Goal: Task Accomplishment & Management: Manage account settings

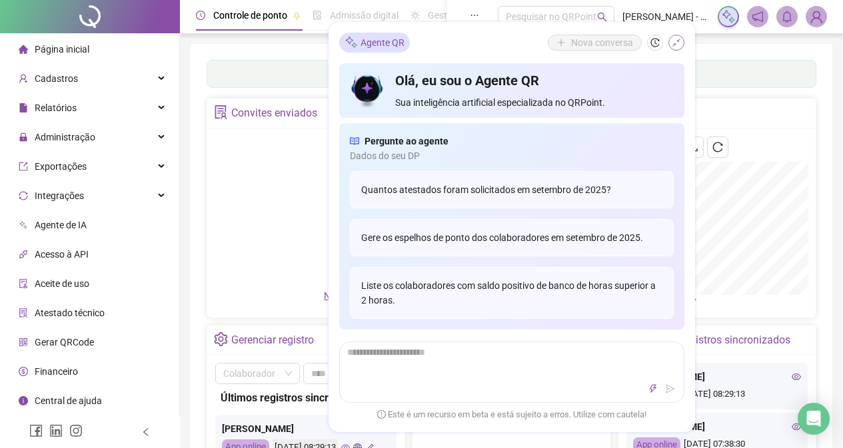
click at [670, 43] on button "button" at bounding box center [676, 43] width 16 height 16
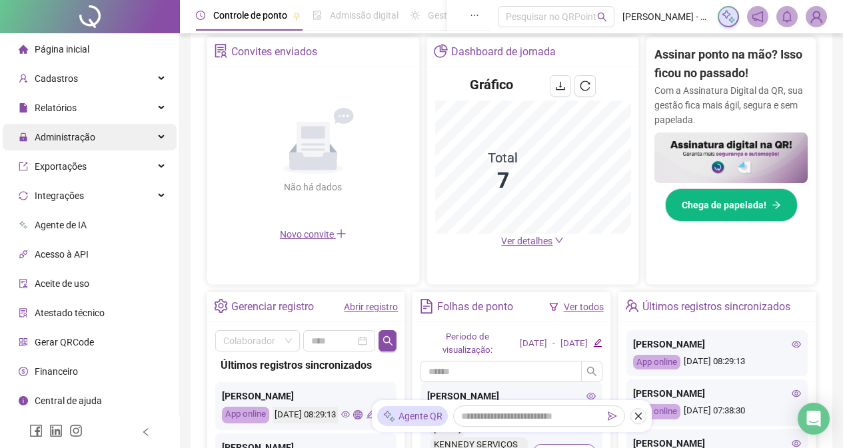
scroll to position [200, 0]
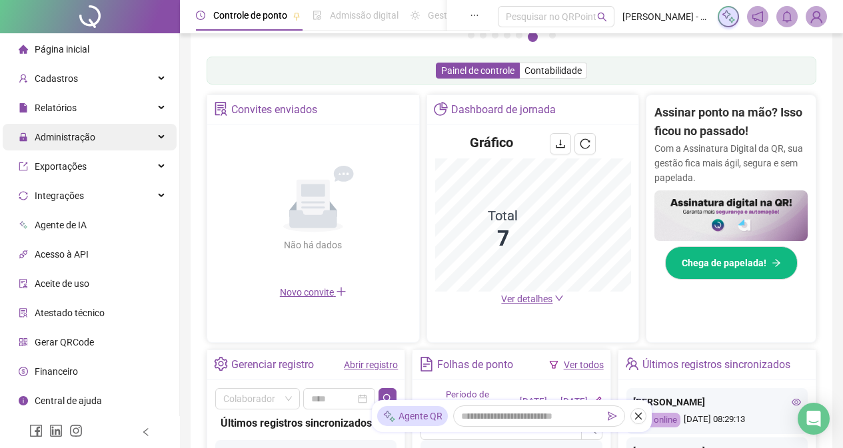
click at [139, 144] on div "Administração" at bounding box center [90, 137] width 174 height 27
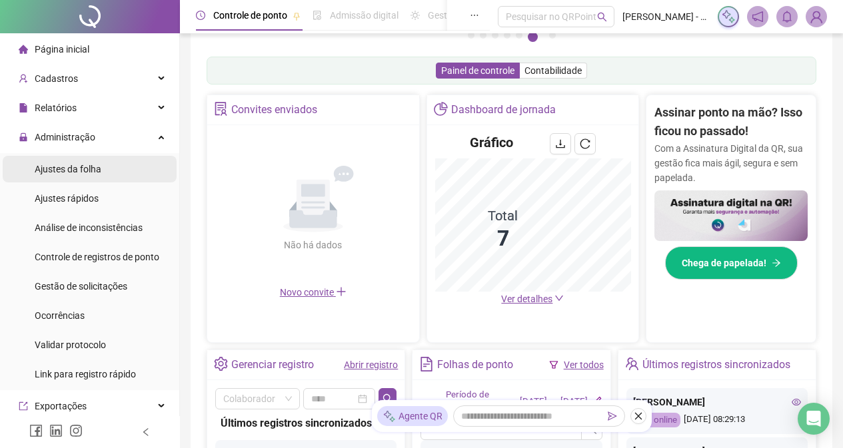
click at [95, 164] on span "Ajustes da folha" at bounding box center [68, 169] width 67 height 11
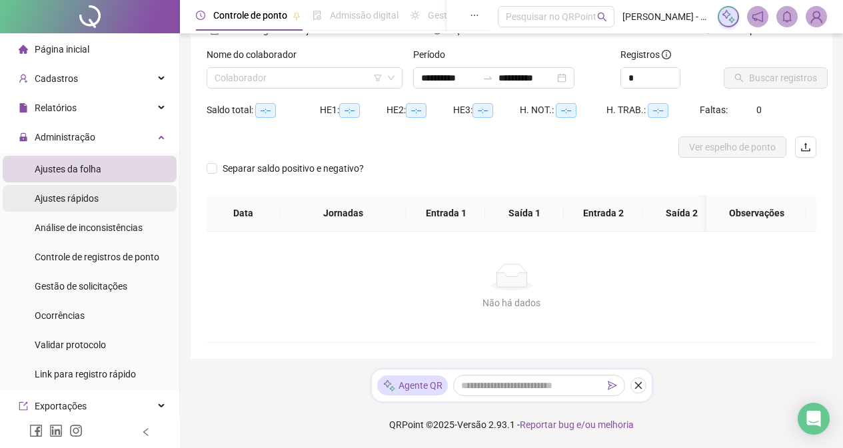
scroll to position [85, 0]
click at [348, 69] on input "search" at bounding box center [299, 78] width 168 height 20
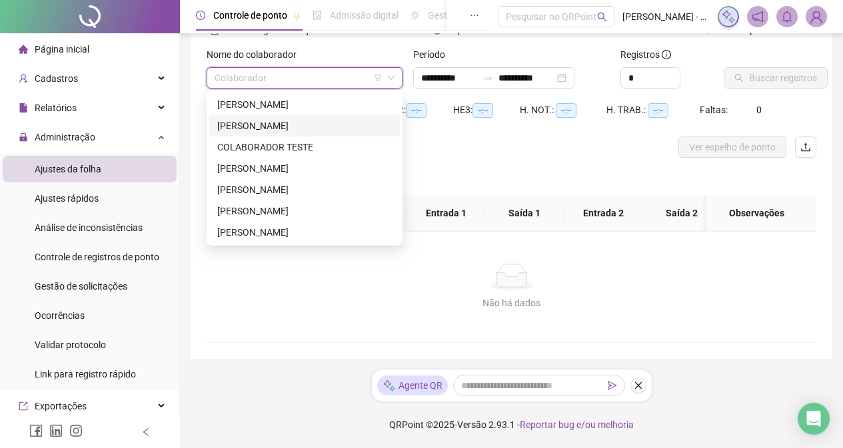
click at [333, 119] on div "[PERSON_NAME]" at bounding box center [304, 126] width 175 height 15
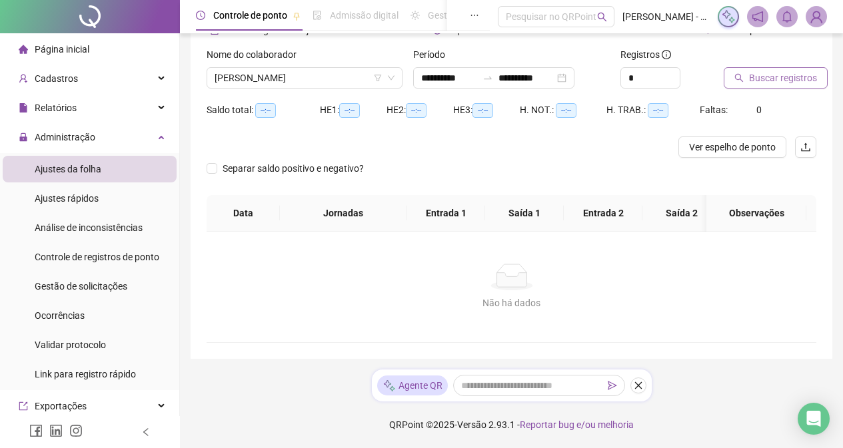
click at [765, 76] on button "Buscar registros" at bounding box center [776, 77] width 104 height 21
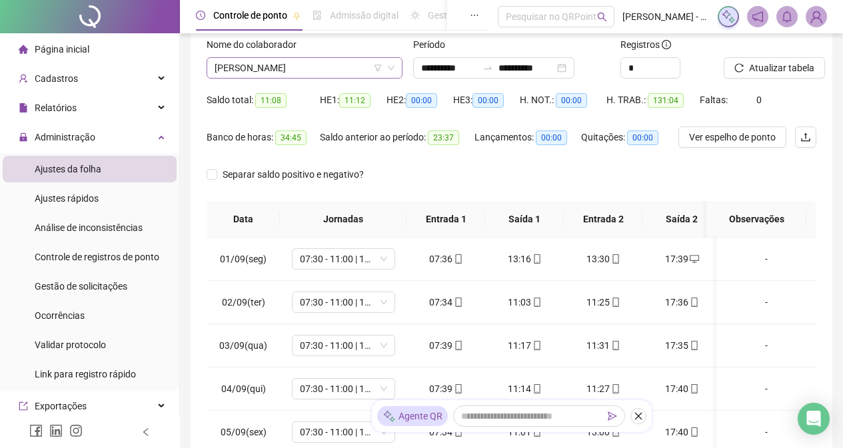
click at [357, 67] on span "[PERSON_NAME]" at bounding box center [305, 68] width 180 height 20
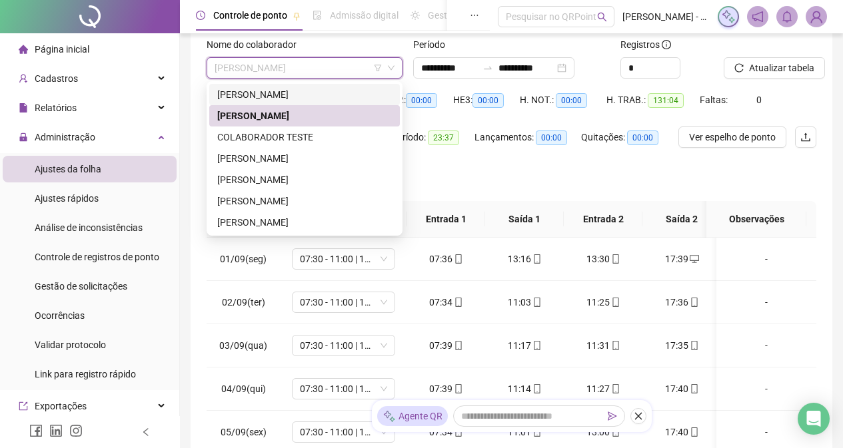
click at [315, 94] on div "[PERSON_NAME]" at bounding box center [304, 94] width 175 height 15
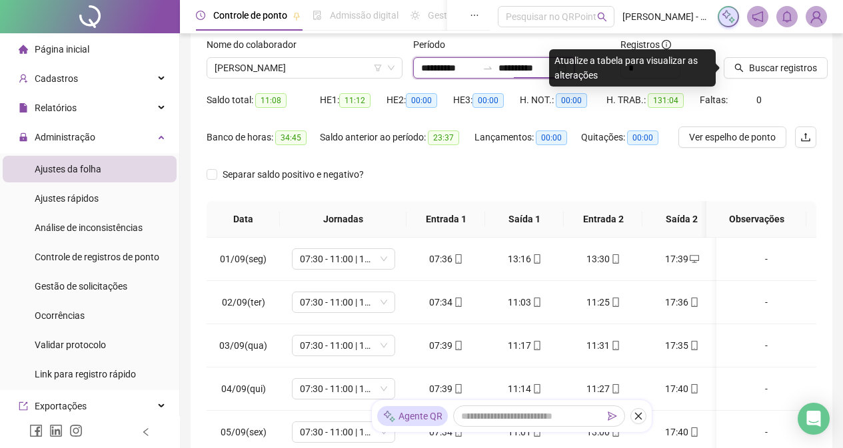
click at [533, 70] on input "**********" at bounding box center [526, 68] width 56 height 15
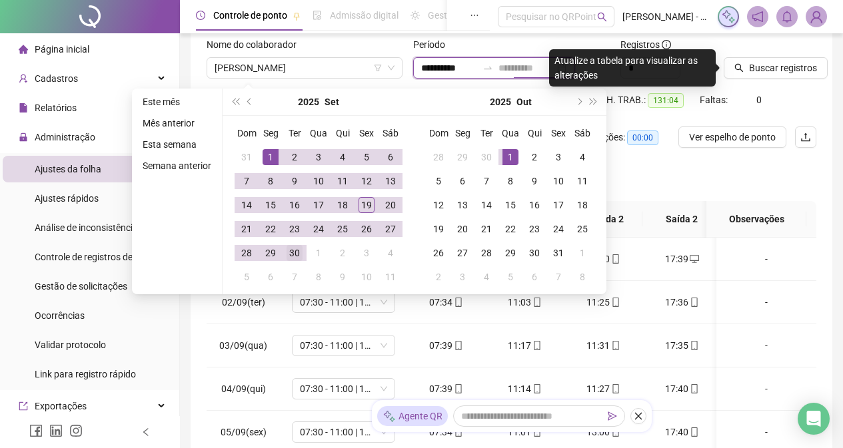
type input "**********"
click at [295, 254] on div "30" at bounding box center [295, 253] width 16 height 16
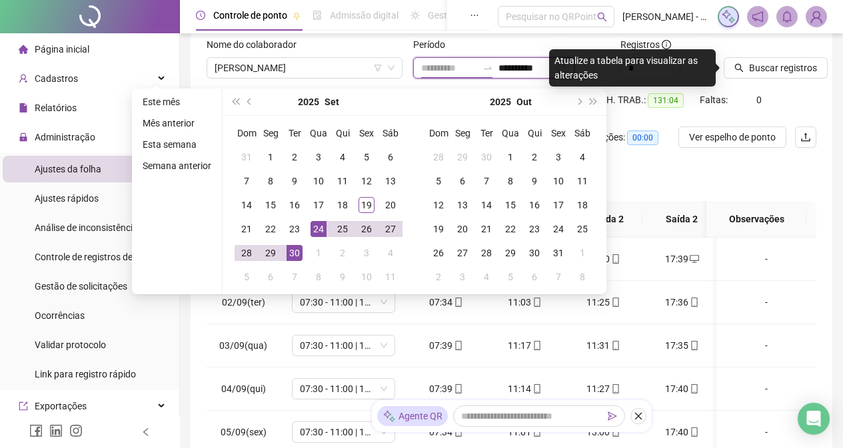
type input "**********"
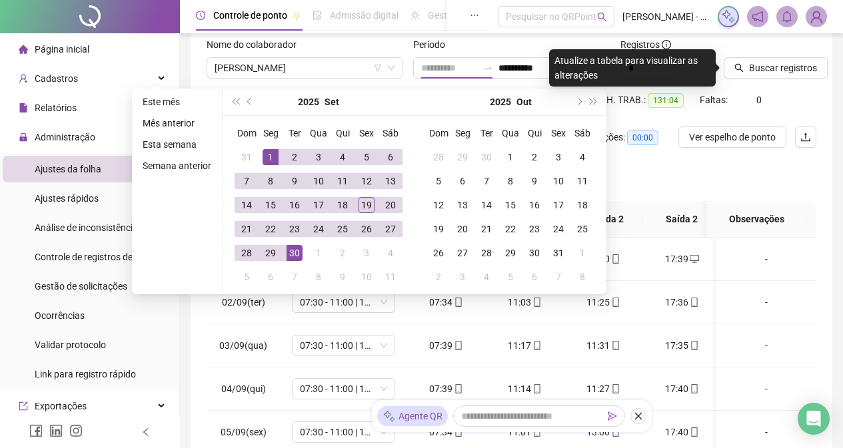
click at [271, 151] on div "1" at bounding box center [271, 157] width 16 height 16
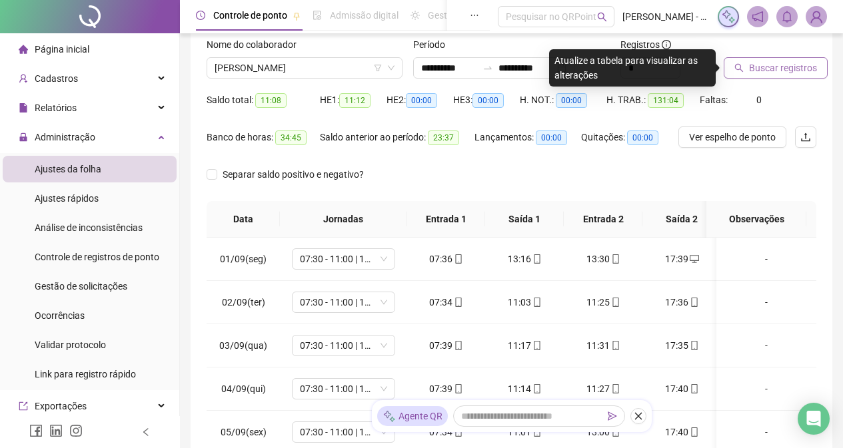
click at [776, 67] on span "Buscar registros" at bounding box center [783, 68] width 68 height 15
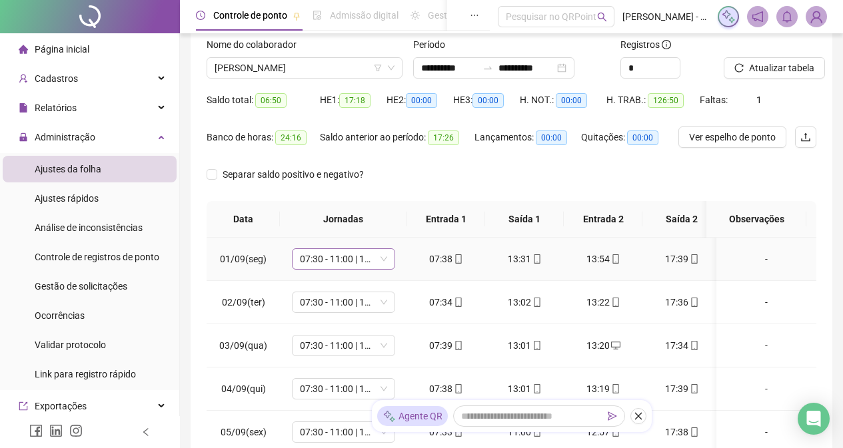
click at [381, 259] on span "07:30 - 11:00 | 13:00 - 17:30" at bounding box center [343, 259] width 87 height 20
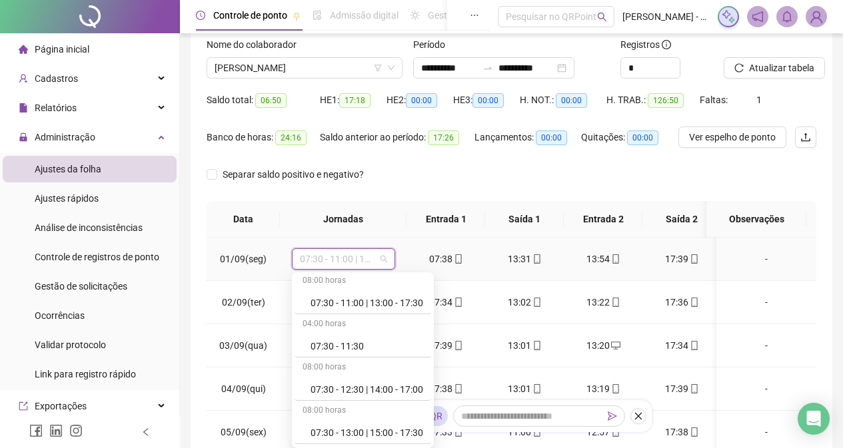
scroll to position [67, 0]
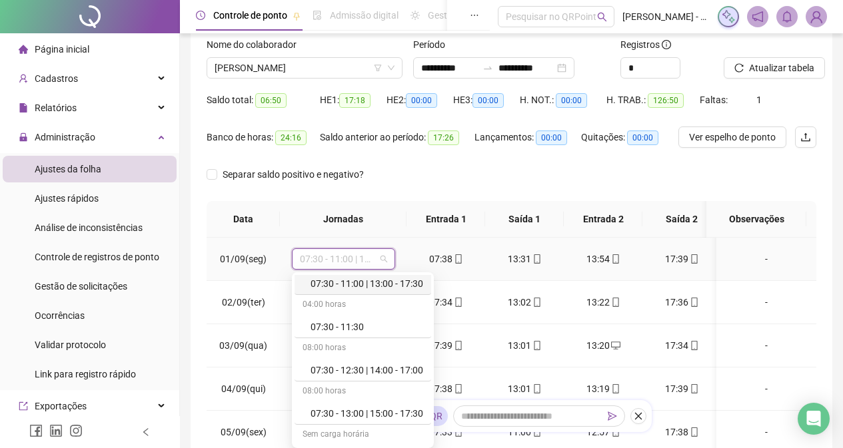
click at [407, 284] on div "07:30 - 11:00 | 13:00 - 17:30" at bounding box center [367, 284] width 113 height 15
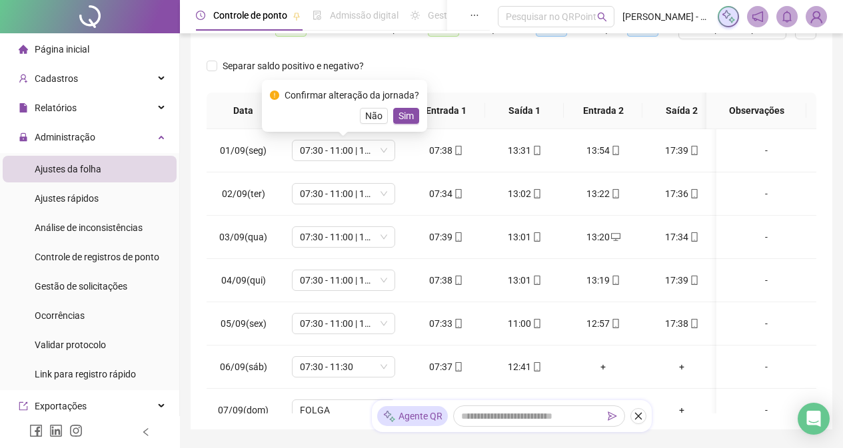
scroll to position [197, 0]
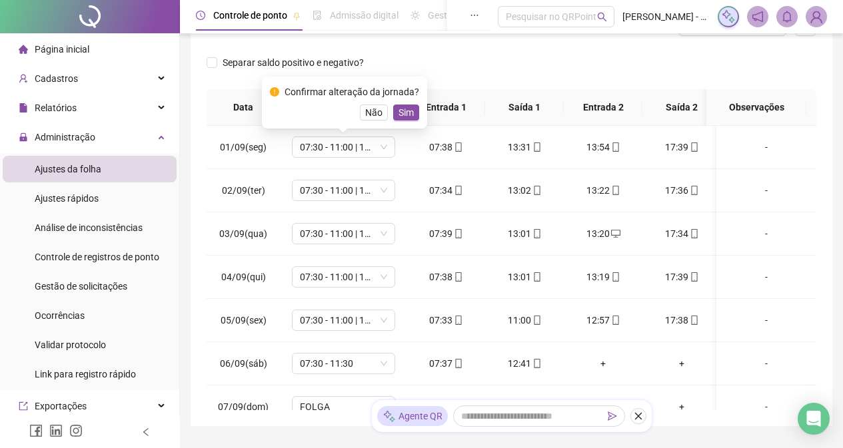
click at [419, 65] on div "Separar saldo positivo e negativo?" at bounding box center [512, 70] width 610 height 37
click at [371, 110] on span "Não" at bounding box center [373, 112] width 17 height 15
drag, startPoint x: 373, startPoint y: 149, endPoint x: 389, endPoint y: 147, distance: 16.1
click at [374, 149] on span "07:30 - 11:00 | 13:00 - 17:30" at bounding box center [343, 147] width 87 height 20
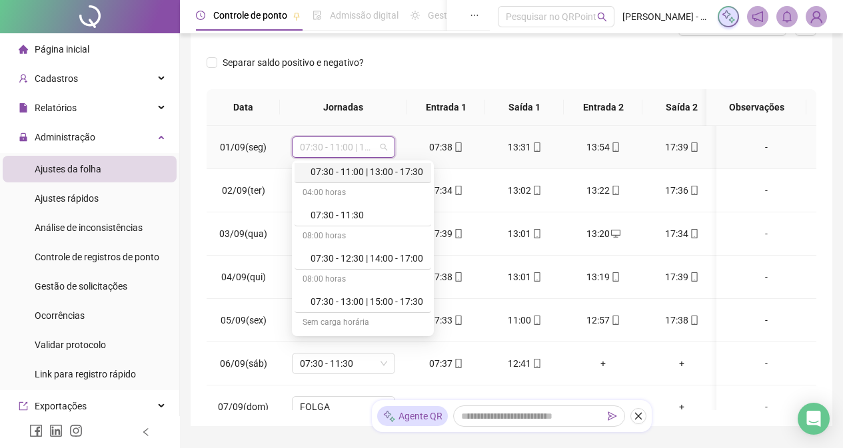
click at [378, 170] on div "07:30 - 11:00 | 13:00 - 17:30" at bounding box center [367, 172] width 113 height 15
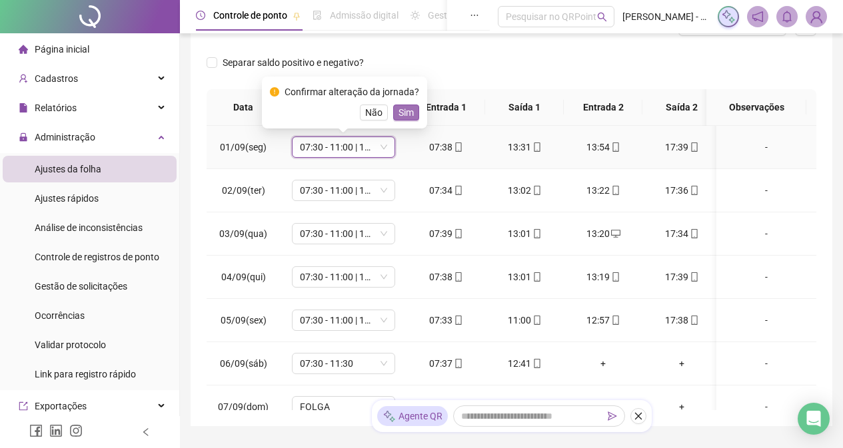
click at [406, 111] on span "Sim" at bounding box center [405, 112] width 15 height 15
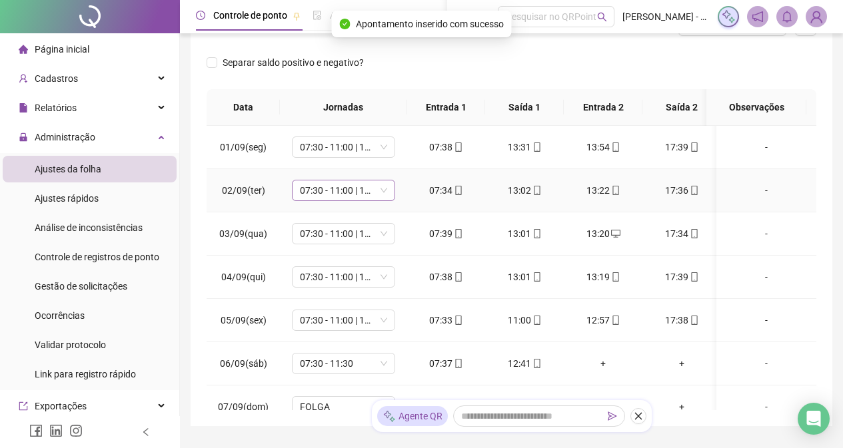
click at [364, 194] on span "07:30 - 11:00 | 13:00 - 17:30" at bounding box center [343, 191] width 87 height 20
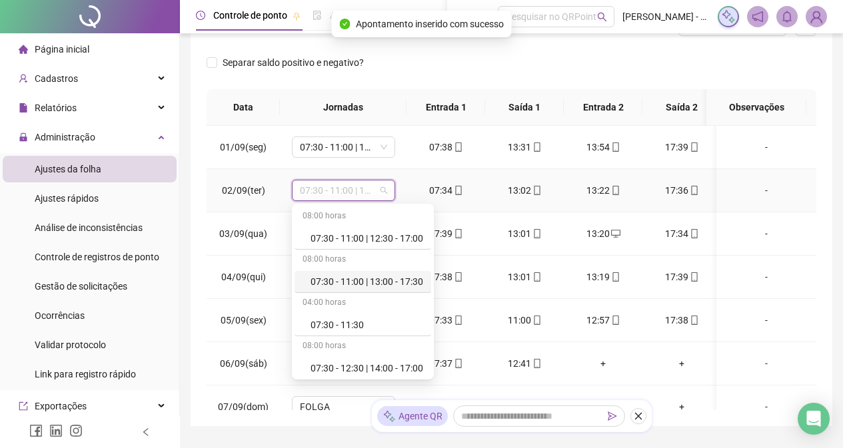
click at [407, 281] on div "07:30 - 11:00 | 13:00 - 17:30" at bounding box center [367, 282] width 113 height 15
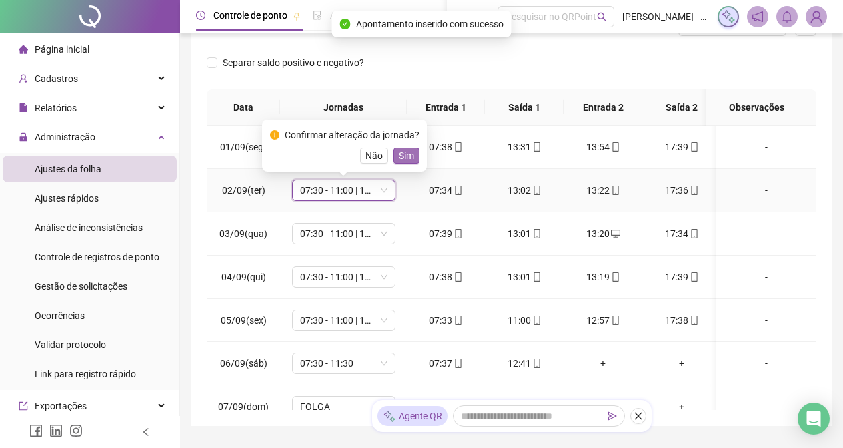
click at [406, 159] on span "Sim" at bounding box center [405, 156] width 15 height 15
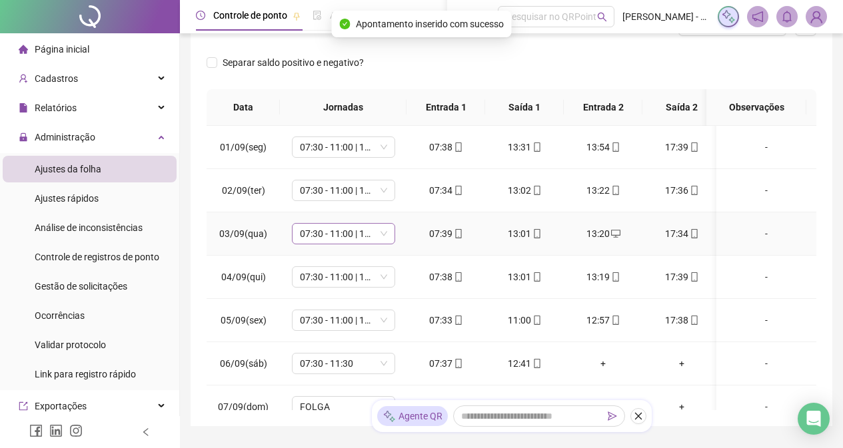
click at [382, 236] on span "07:30 - 11:00 | 13:00 - 17:30" at bounding box center [343, 234] width 87 height 20
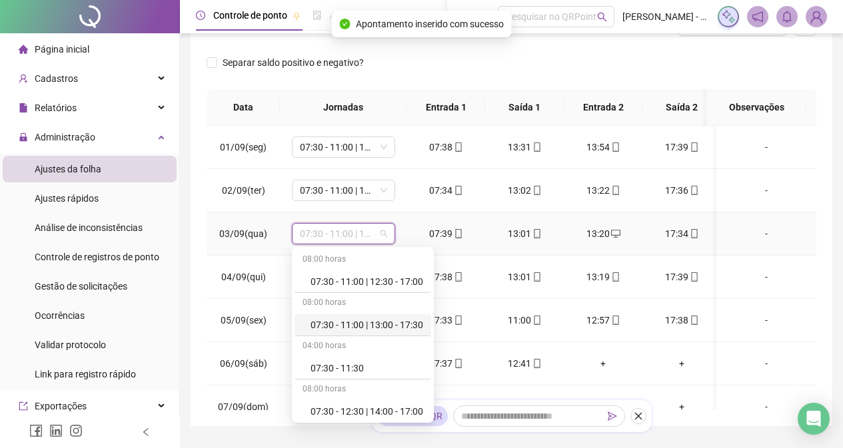
drag, startPoint x: 406, startPoint y: 328, endPoint x: 408, endPoint y: 308, distance: 20.8
click at [408, 328] on div "07:30 - 11:00 | 13:00 - 17:30" at bounding box center [367, 325] width 113 height 15
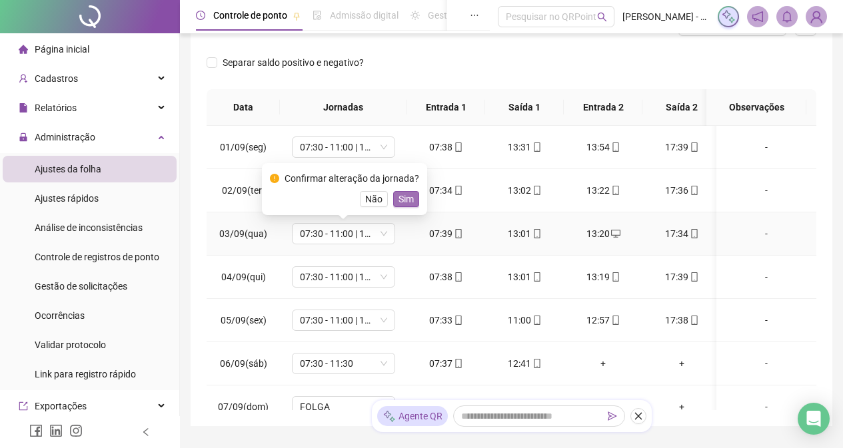
click at [404, 195] on span "Sim" at bounding box center [405, 199] width 15 height 15
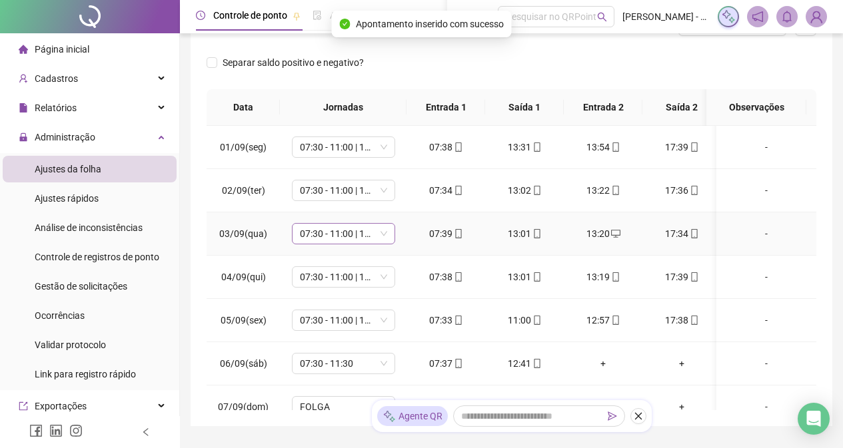
scroll to position [67, 0]
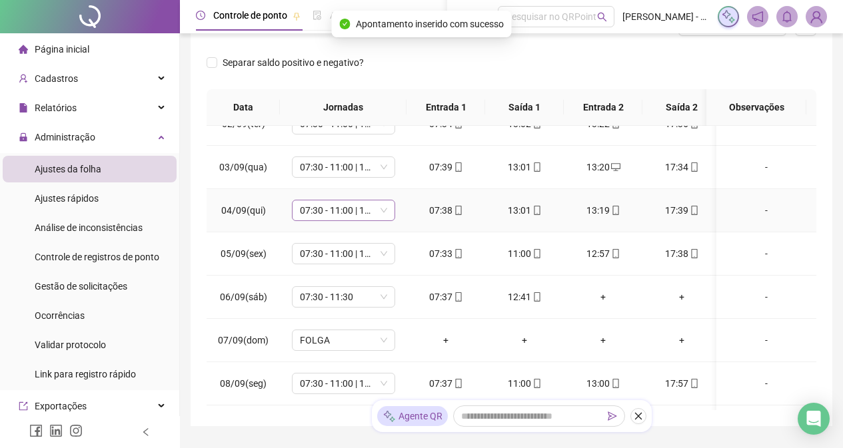
click at [375, 208] on span "07:30 - 11:00 | 13:00 - 17:30" at bounding box center [343, 211] width 87 height 20
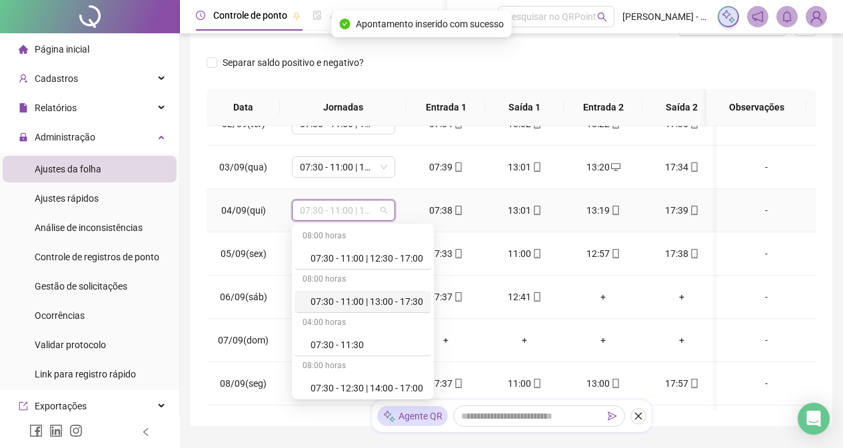
click at [416, 309] on div "07:30 - 11:00 | 13:00 - 17:30" at bounding box center [367, 302] width 113 height 15
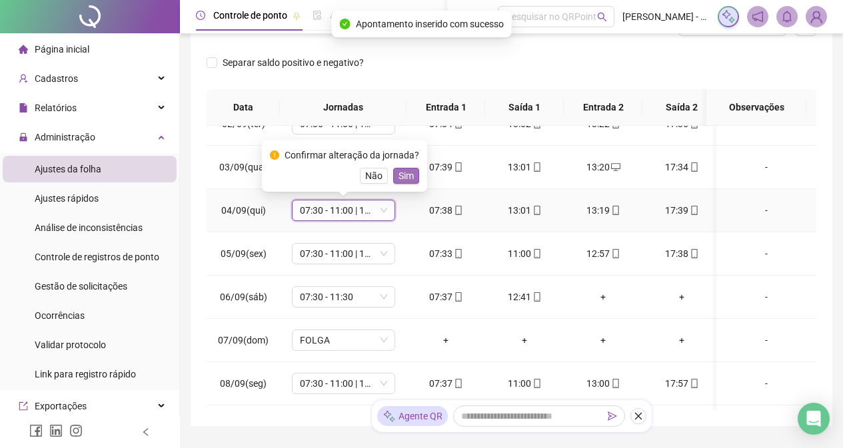
click at [403, 178] on span "Sim" at bounding box center [405, 176] width 15 height 15
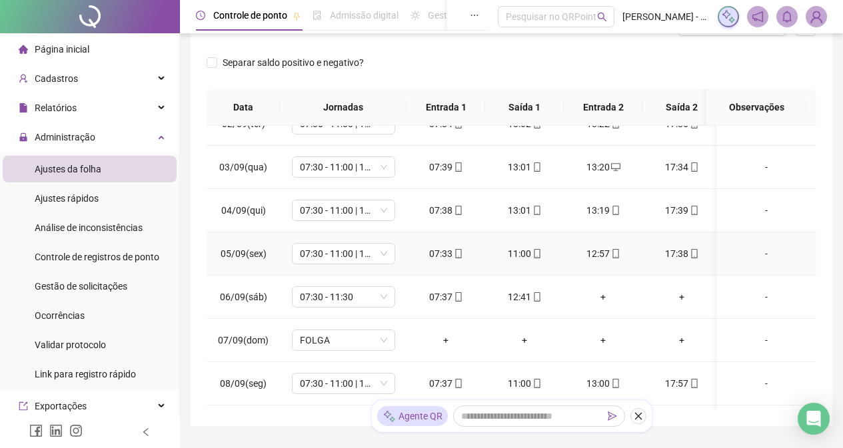
click at [370, 267] on td "07:30 - 11:00 | 13:00 - 17:30" at bounding box center [343, 254] width 127 height 43
click at [375, 257] on span "07:30 - 11:00 | 13:00 - 17:30" at bounding box center [343, 254] width 87 height 20
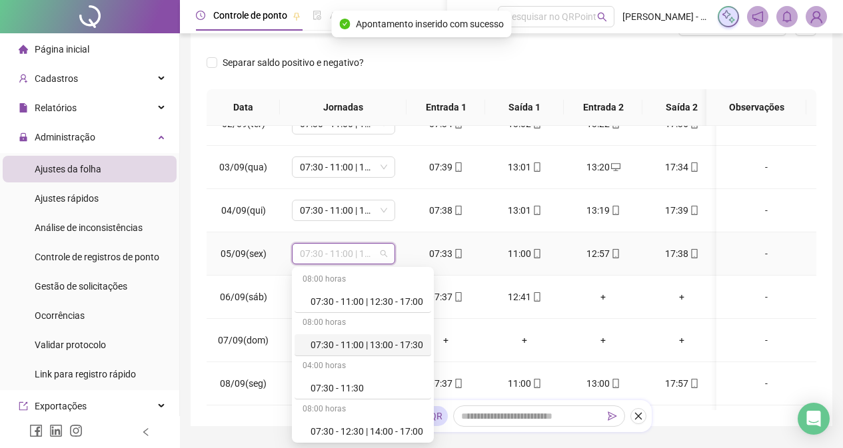
click at [410, 346] on div "07:30 - 11:00 | 13:00 - 17:30" at bounding box center [367, 345] width 113 height 15
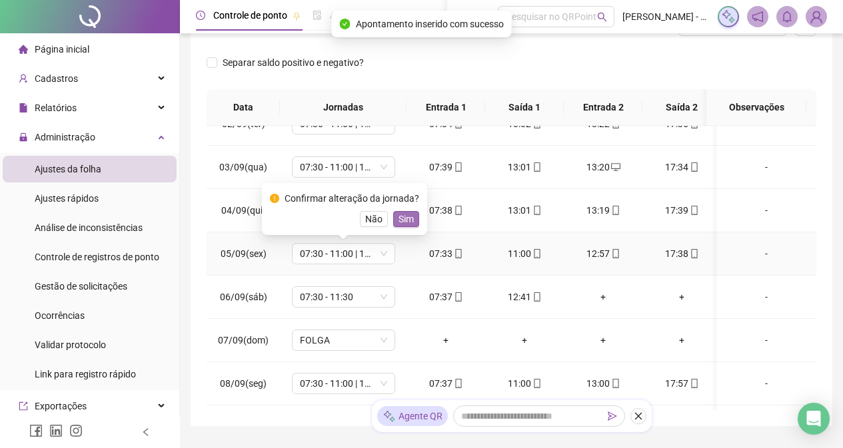
click at [404, 218] on span "Sim" at bounding box center [405, 219] width 15 height 15
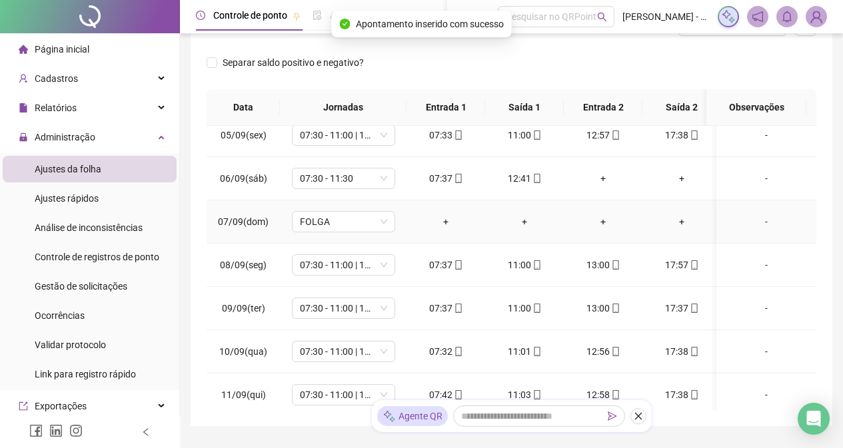
scroll to position [267, 0]
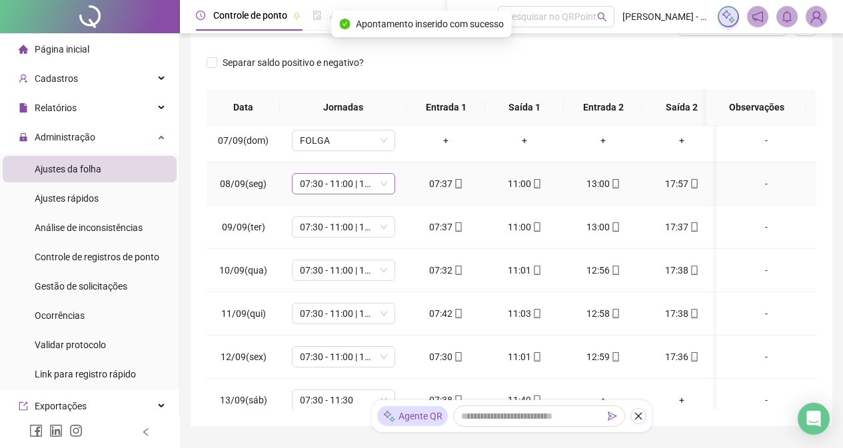
click at [354, 191] on span "07:30 - 11:00 | 13:00 - 17:30" at bounding box center [343, 184] width 87 height 20
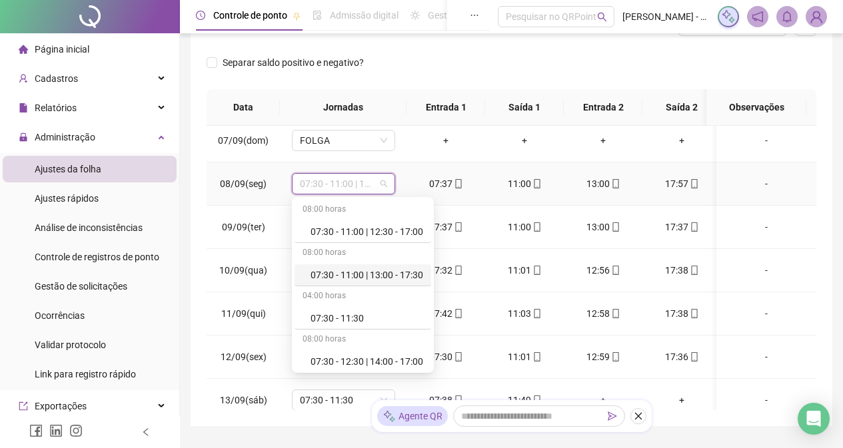
click at [406, 275] on div "07:30 - 11:00 | 13:00 - 17:30" at bounding box center [367, 275] width 113 height 15
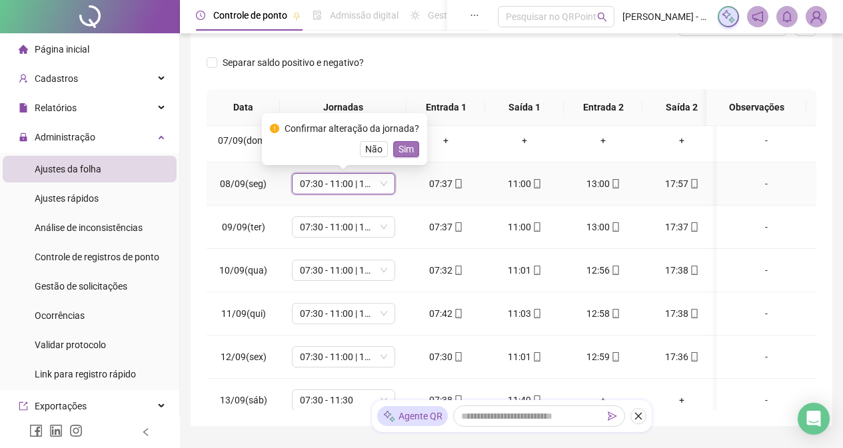
click at [402, 155] on span "Sim" at bounding box center [405, 149] width 15 height 15
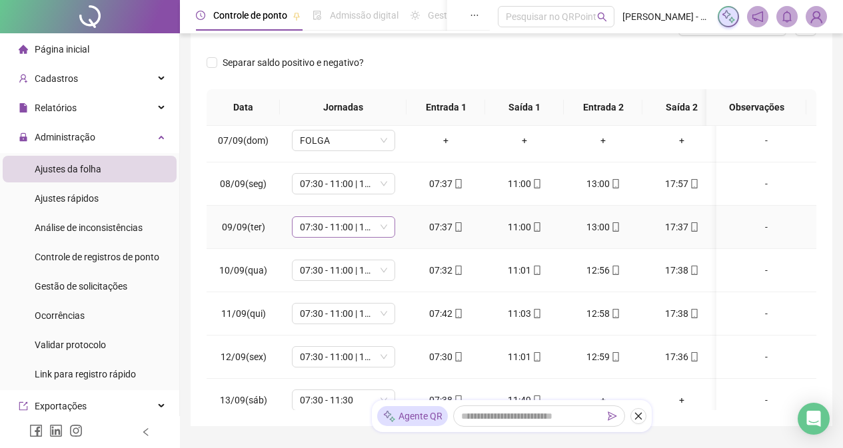
click at [340, 235] on span "07:30 - 11:00 | 13:00 - 17:30" at bounding box center [343, 227] width 87 height 20
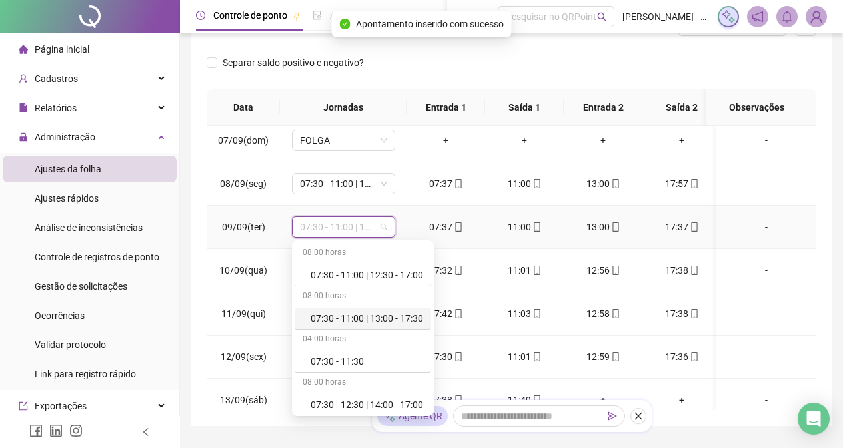
click at [404, 316] on div "07:30 - 11:00 | 13:00 - 17:30" at bounding box center [367, 318] width 113 height 15
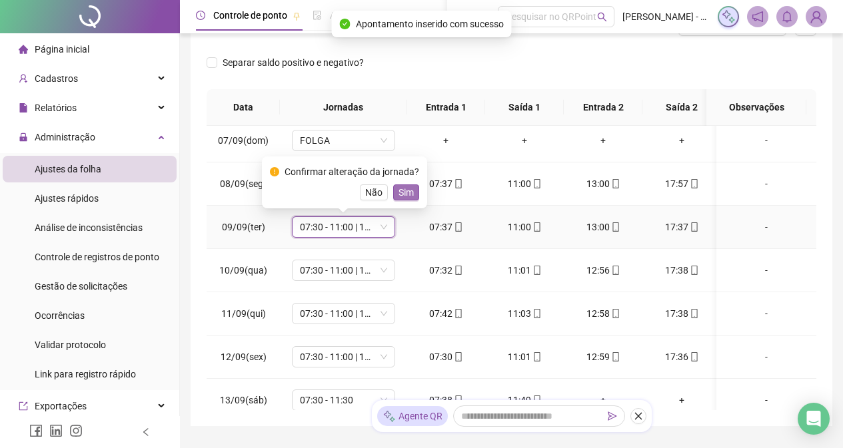
click at [398, 193] on span "Sim" at bounding box center [405, 192] width 15 height 15
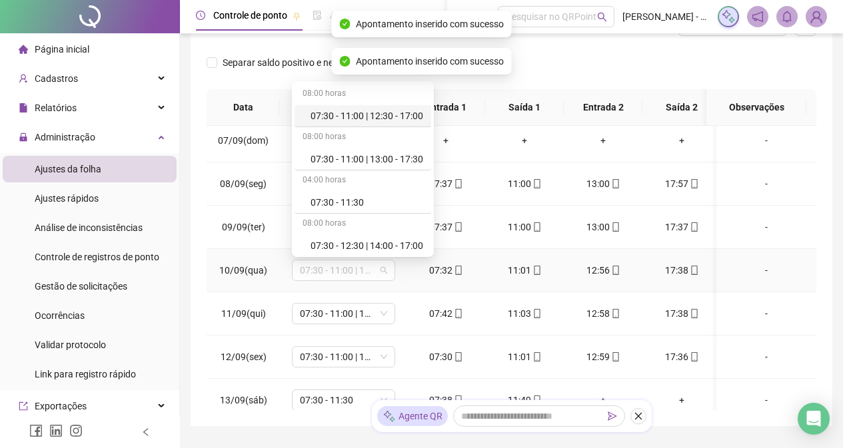
drag, startPoint x: 375, startPoint y: 273, endPoint x: 384, endPoint y: 257, distance: 18.2
click at [375, 274] on span "07:30 - 11:00 | 13:00 - 17:30" at bounding box center [343, 271] width 87 height 20
click at [410, 157] on div "07:30 - 11:00 | 13:00 - 17:30" at bounding box center [367, 159] width 113 height 15
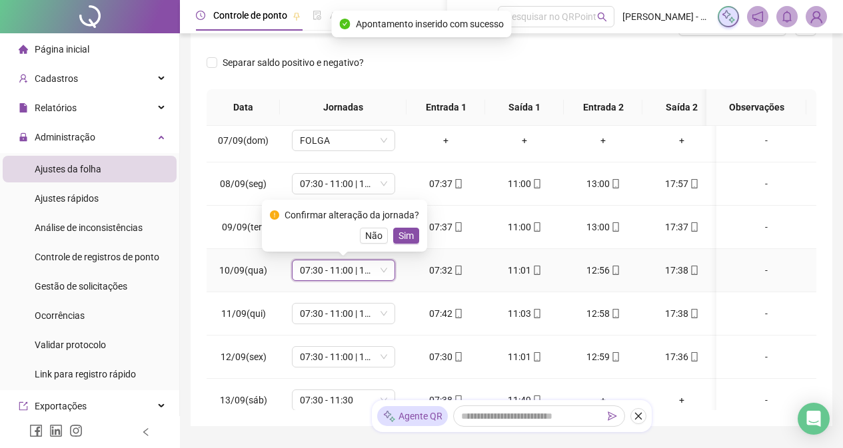
click at [404, 235] on span "Sim" at bounding box center [405, 236] width 15 height 15
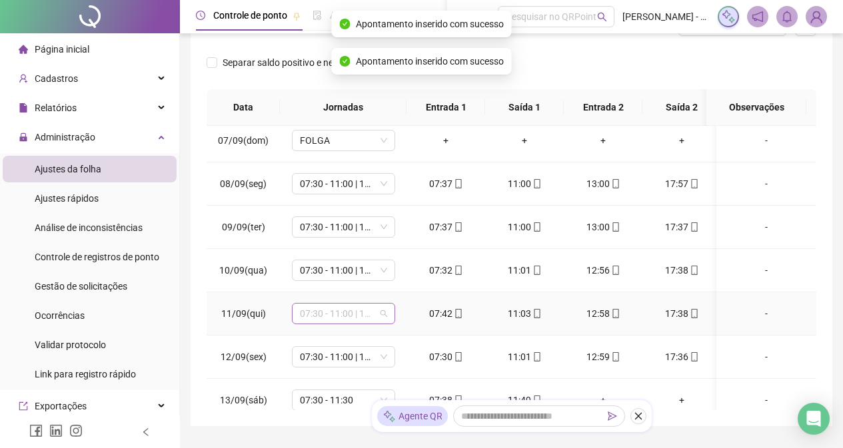
click at [373, 316] on span "07:30 - 11:00 | 13:00 - 17:30" at bounding box center [343, 314] width 87 height 20
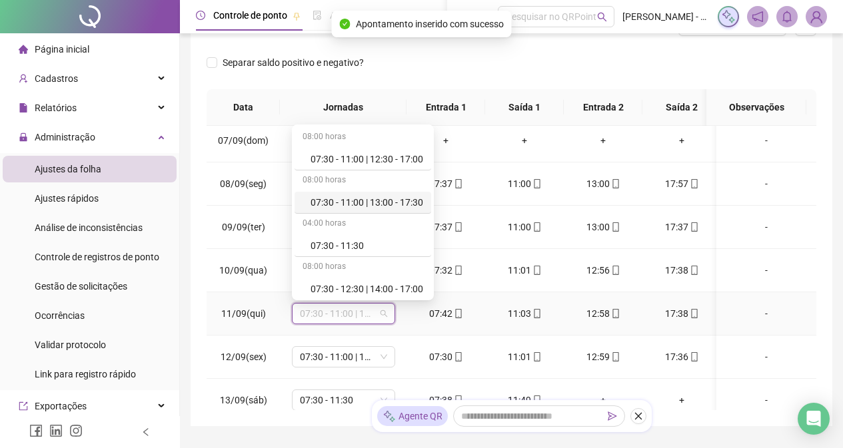
click at [386, 198] on div "07:30 - 11:00 | 13:00 - 17:30" at bounding box center [367, 202] width 113 height 15
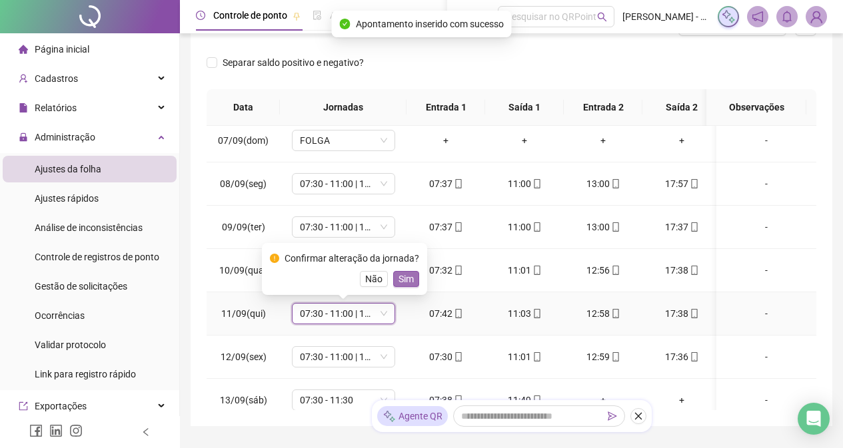
click at [407, 280] on span "Sim" at bounding box center [405, 279] width 15 height 15
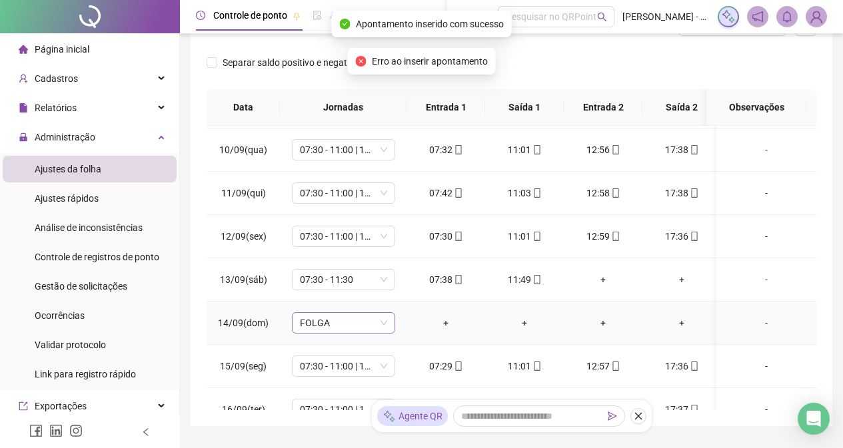
scroll to position [400, 0]
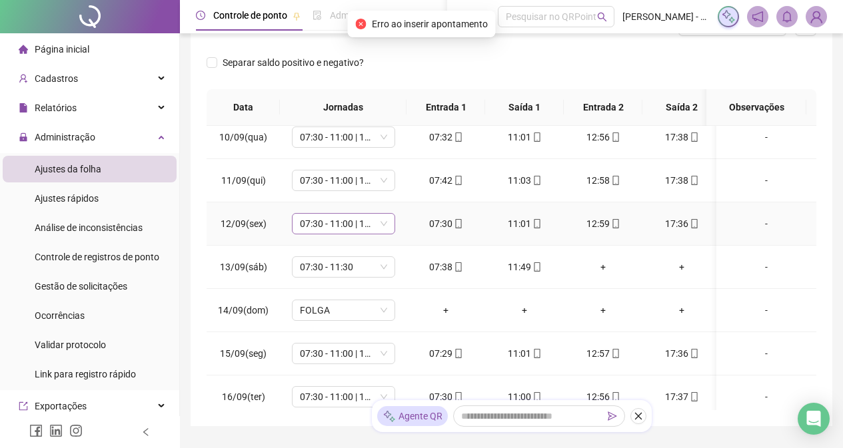
click at [361, 223] on span "07:30 - 11:00 | 13:00 - 17:30" at bounding box center [343, 224] width 87 height 20
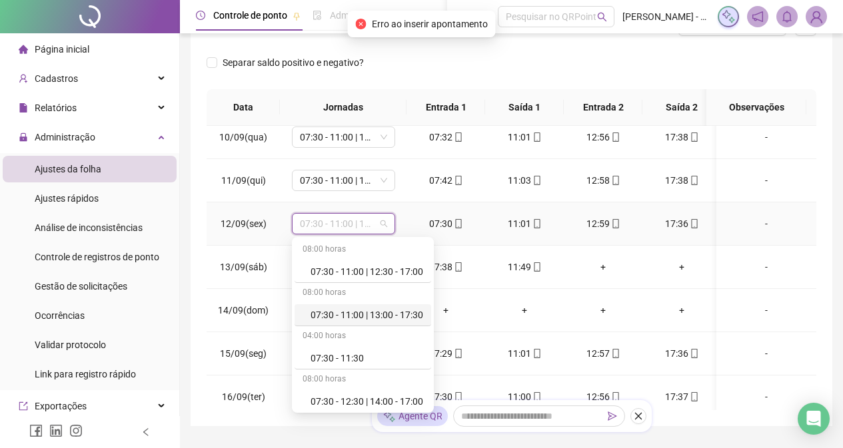
drag, startPoint x: 388, startPoint y: 311, endPoint x: 396, endPoint y: 266, distance: 46.0
click at [388, 312] on div "07:30 - 11:00 | 13:00 - 17:30" at bounding box center [367, 315] width 113 height 15
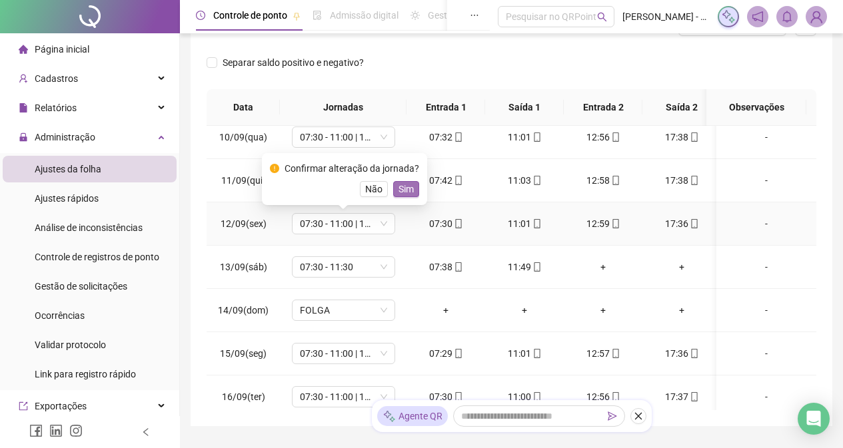
click at [398, 189] on span "Sim" at bounding box center [405, 189] width 15 height 15
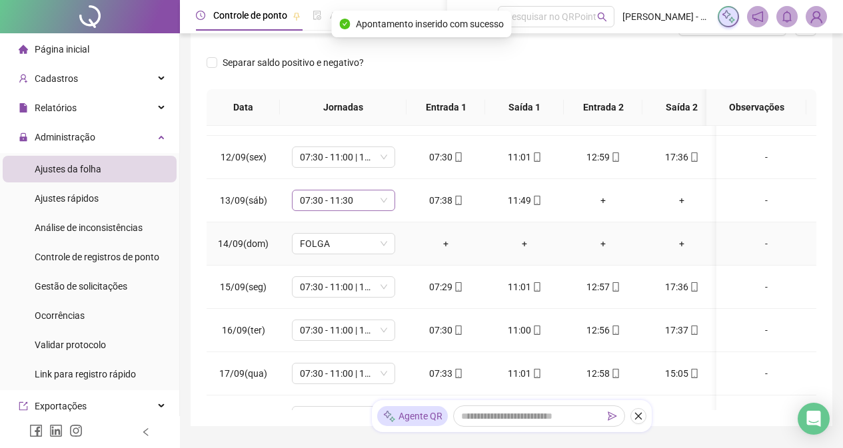
scroll to position [533, 0]
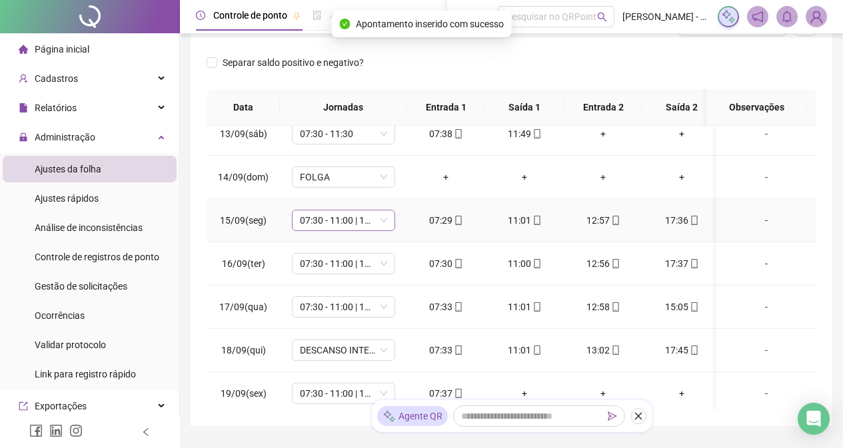
click at [380, 223] on span "07:30 - 11:00 | 13:00 - 17:30" at bounding box center [343, 221] width 87 height 20
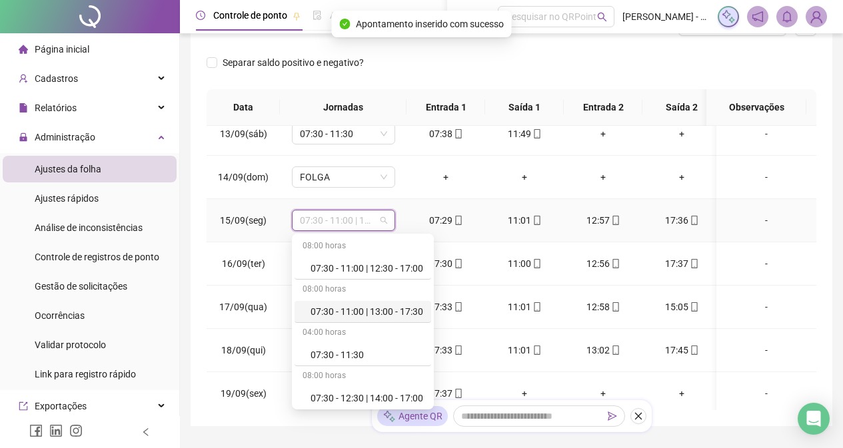
click at [406, 313] on div "07:30 - 11:00 | 13:00 - 17:30" at bounding box center [367, 312] width 113 height 15
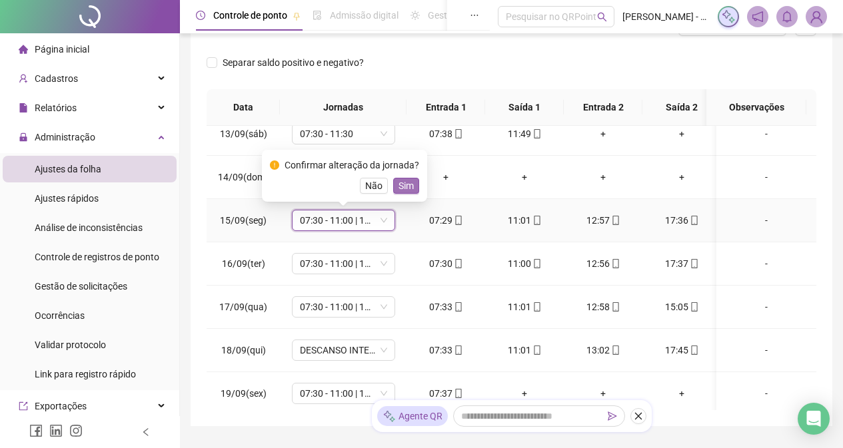
click at [402, 185] on span "Sim" at bounding box center [405, 186] width 15 height 15
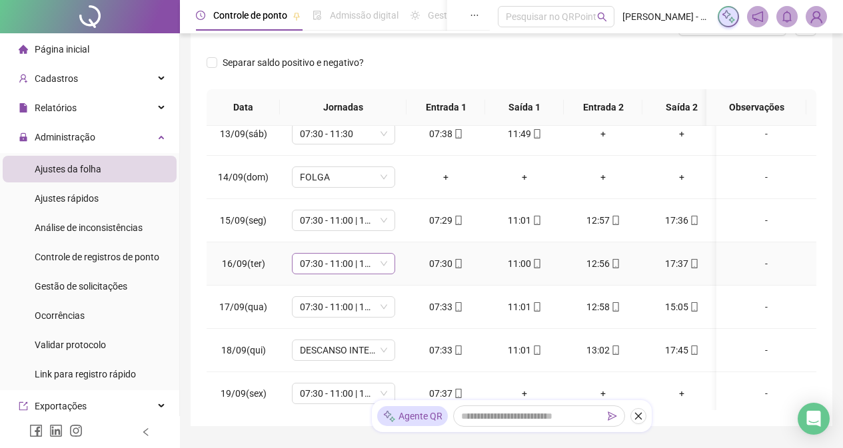
click at [366, 260] on span "07:30 - 11:00 | 13:00 - 17:30" at bounding box center [343, 264] width 87 height 20
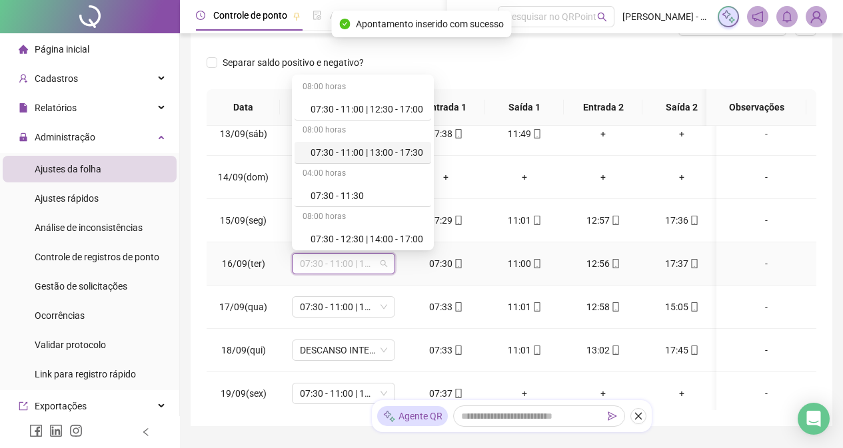
click at [409, 153] on div "07:30 - 11:00 | 13:00 - 17:30" at bounding box center [367, 152] width 113 height 15
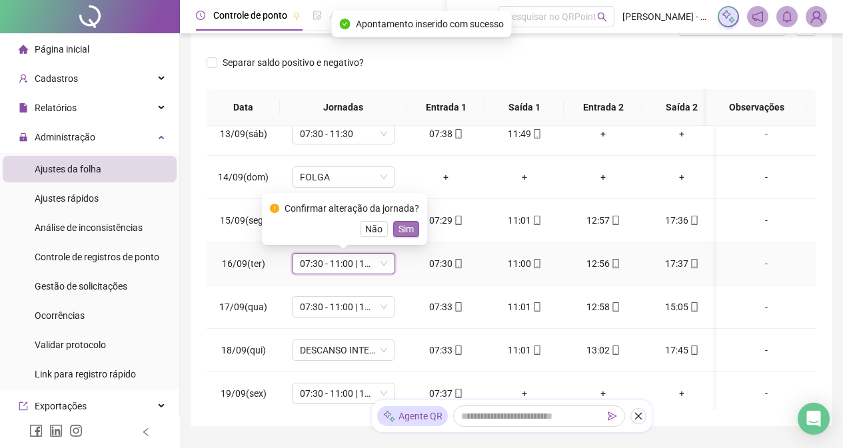
click at [398, 235] on span "Sim" at bounding box center [405, 229] width 15 height 15
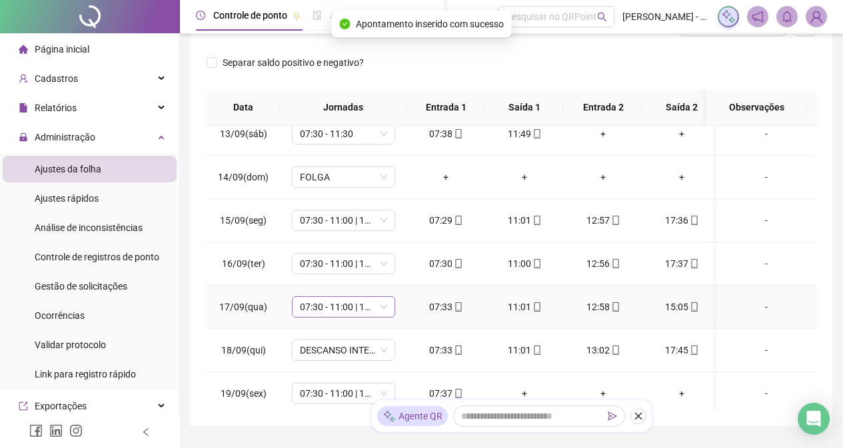
click at [386, 300] on div "07:30 - 11:00 | 13:00 - 17:30" at bounding box center [343, 307] width 103 height 21
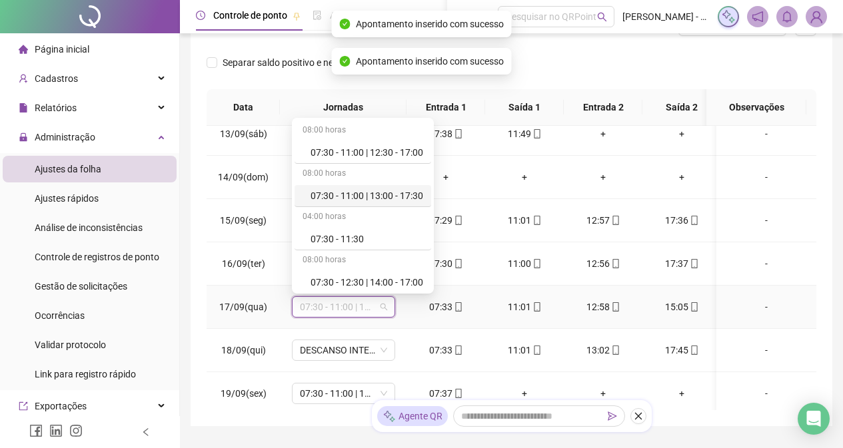
click at [396, 192] on div "07:30 - 11:00 | 13:00 - 17:30" at bounding box center [367, 196] width 113 height 15
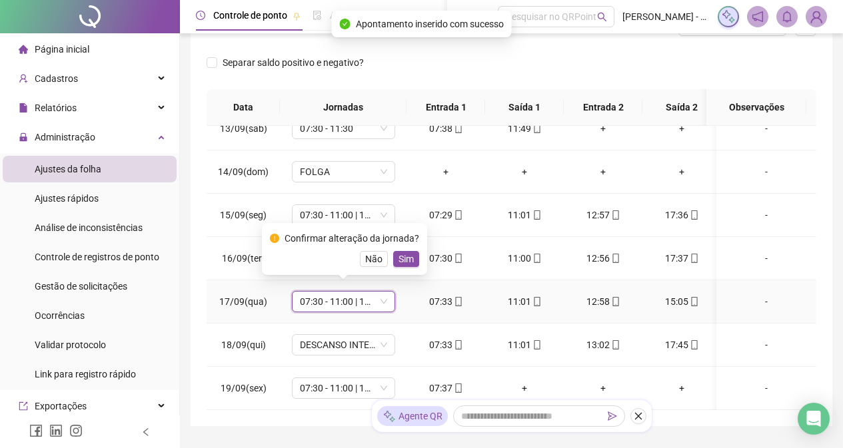
scroll to position [548, 0]
click at [398, 255] on span "Sim" at bounding box center [405, 257] width 15 height 15
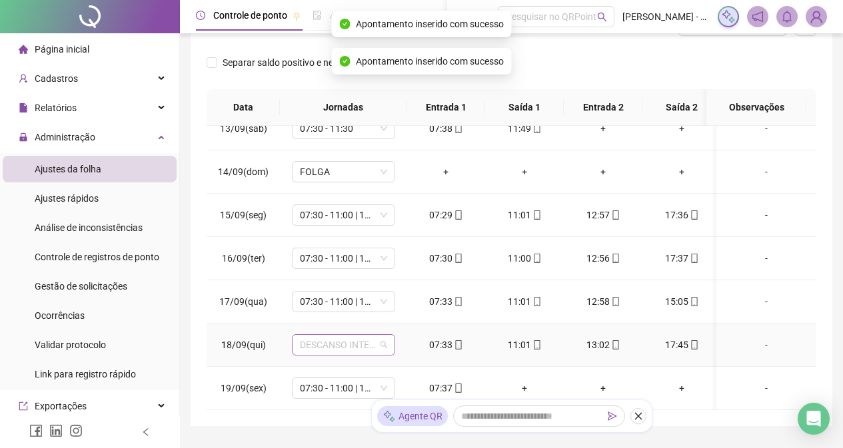
click at [378, 335] on span "DESCANSO INTER-JORNADA" at bounding box center [343, 345] width 87 height 20
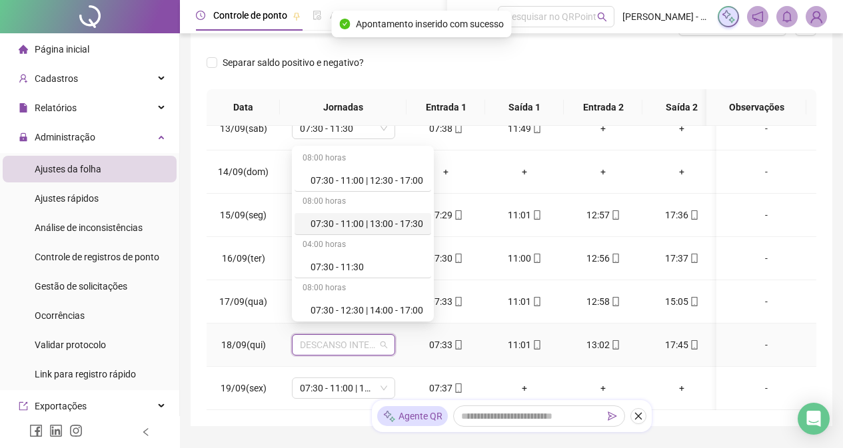
click at [398, 223] on div "07:30 - 11:00 | 13:00 - 17:30" at bounding box center [367, 224] width 113 height 15
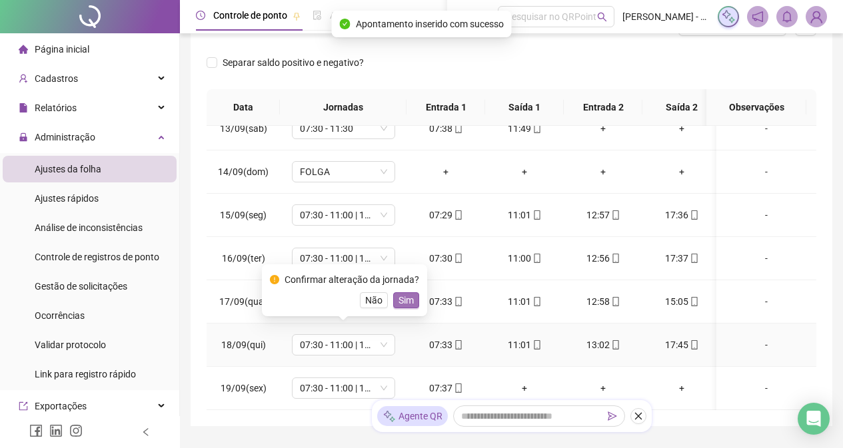
click at [394, 299] on button "Sim" at bounding box center [406, 301] width 26 height 16
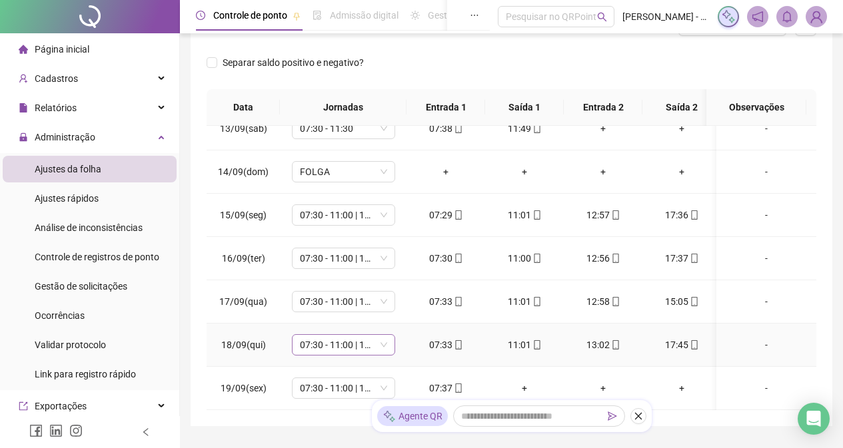
scroll to position [264, 0]
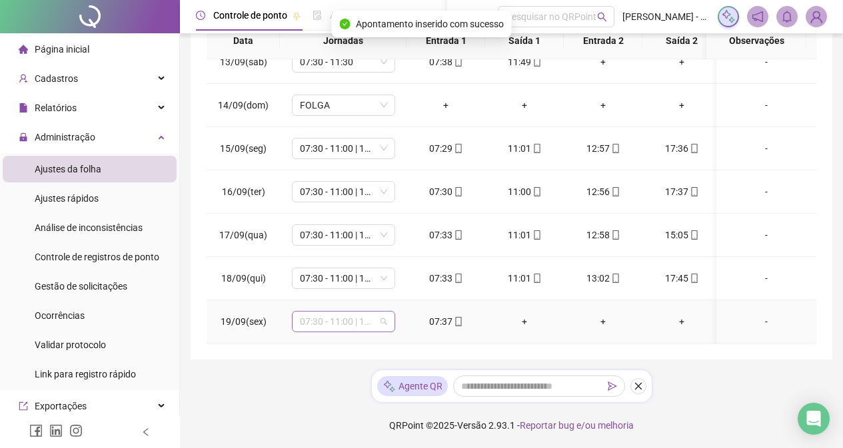
click at [342, 314] on span "07:30 - 11:00 | 13:00 - 17:30" at bounding box center [343, 322] width 87 height 20
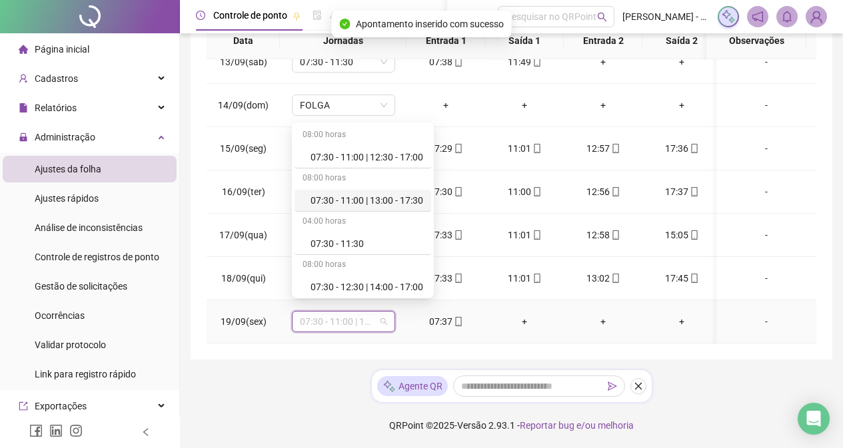
click at [388, 201] on div "07:30 - 11:00 | 13:00 - 17:30" at bounding box center [367, 200] width 113 height 15
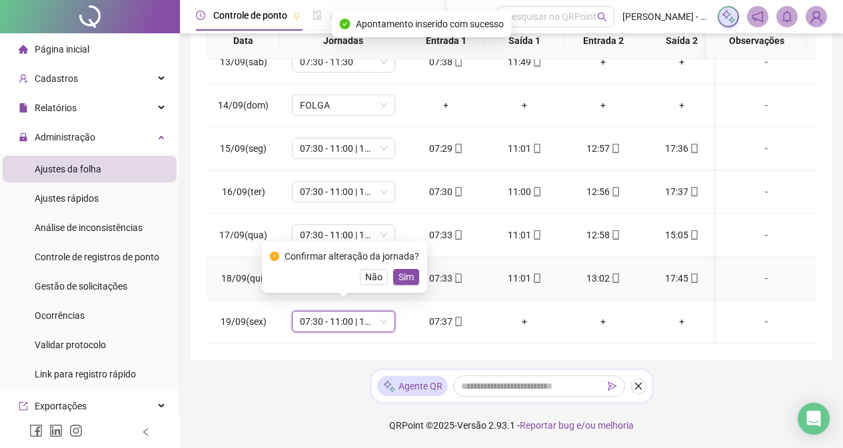
scroll to position [265, 0]
click at [406, 269] on span "Sim" at bounding box center [405, 276] width 15 height 15
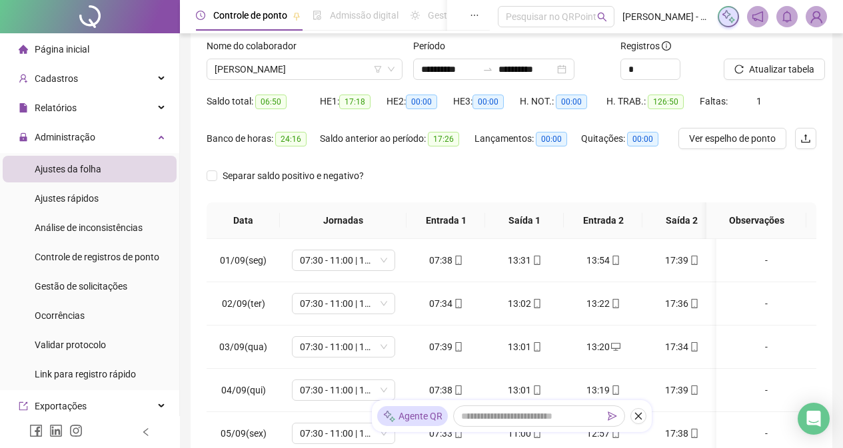
scroll to position [77, 0]
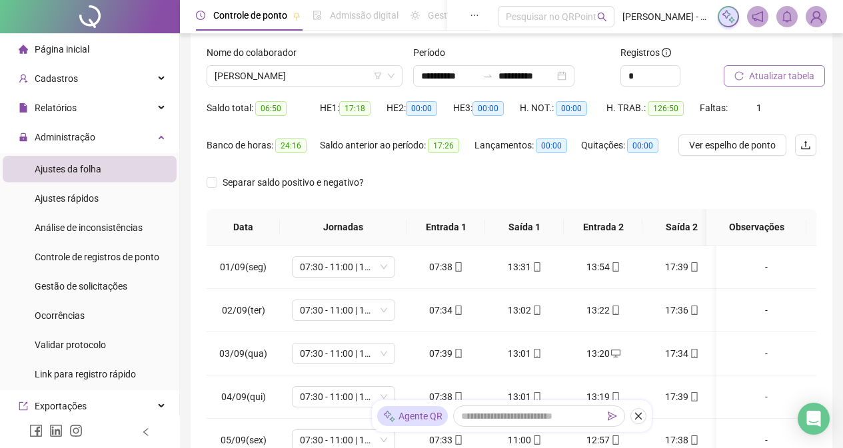
click at [752, 68] on button "Atualizar tabela" at bounding box center [774, 75] width 101 height 21
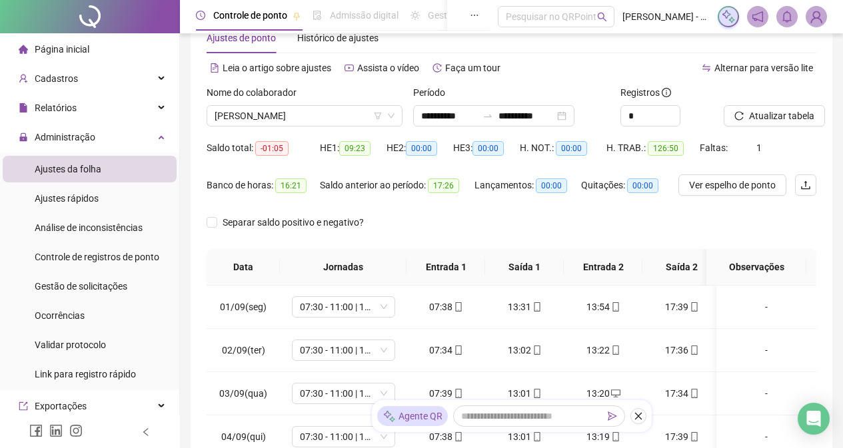
scroll to position [0, 0]
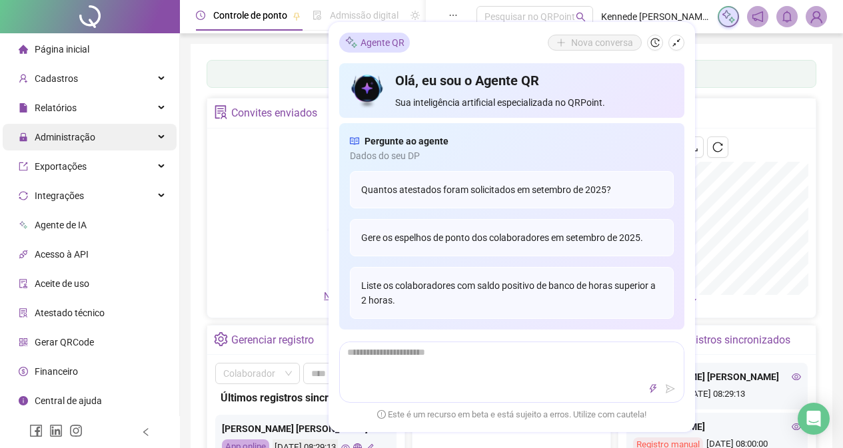
drag, startPoint x: 110, startPoint y: 135, endPoint x: 128, endPoint y: 142, distance: 19.2
click at [111, 136] on div "Administração" at bounding box center [90, 137] width 174 height 27
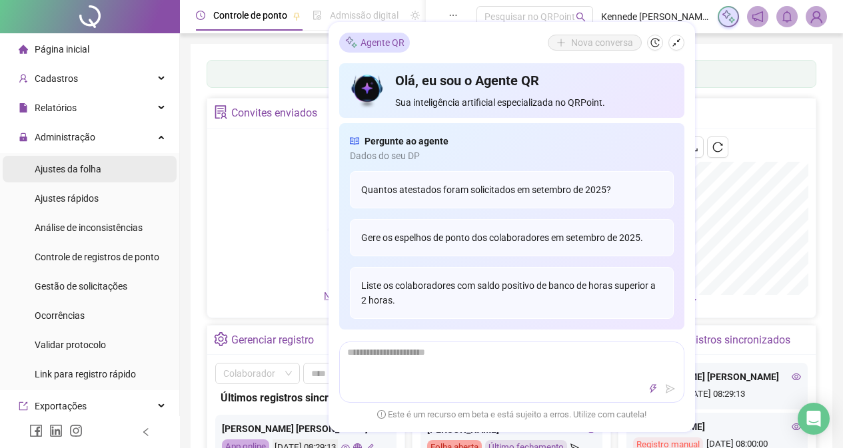
click at [115, 168] on li "Ajustes da folha" at bounding box center [90, 169] width 174 height 27
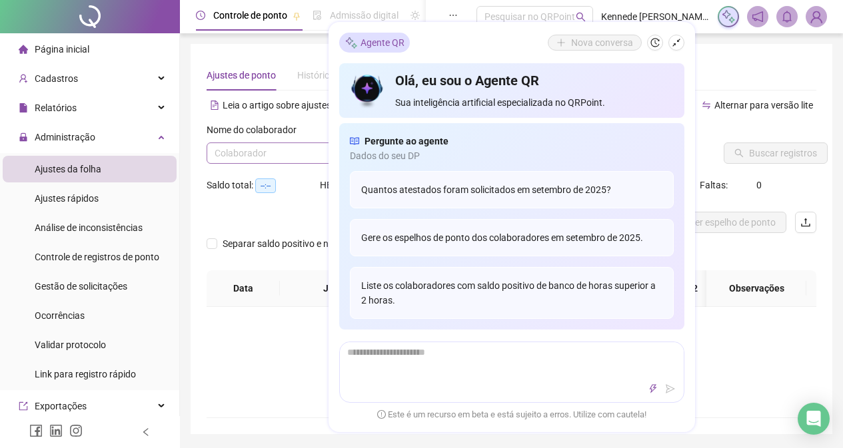
type input "**********"
click at [676, 43] on icon "shrink" at bounding box center [676, 42] width 9 height 9
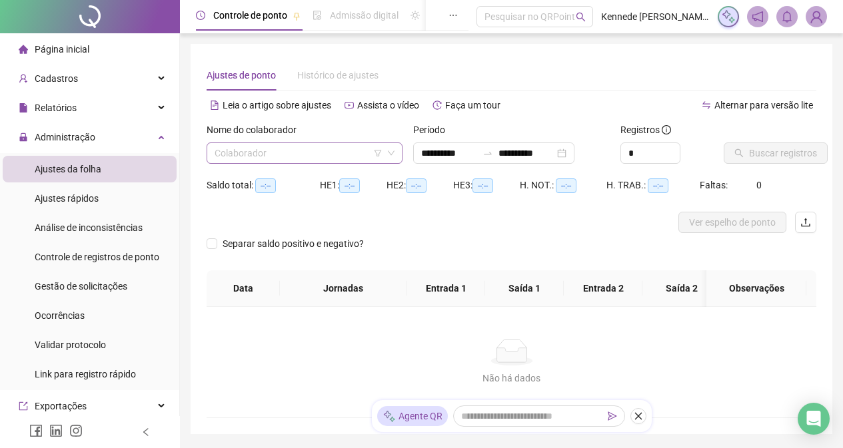
click at [338, 151] on input "search" at bounding box center [299, 153] width 168 height 20
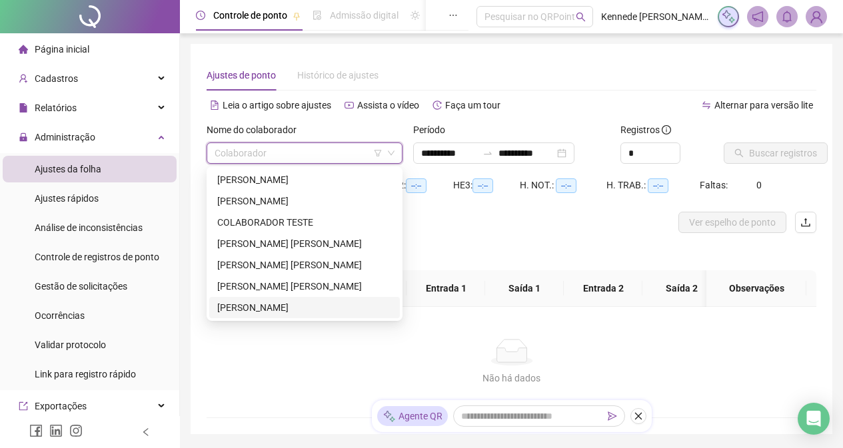
click at [276, 311] on div "[PERSON_NAME]" at bounding box center [304, 308] width 175 height 15
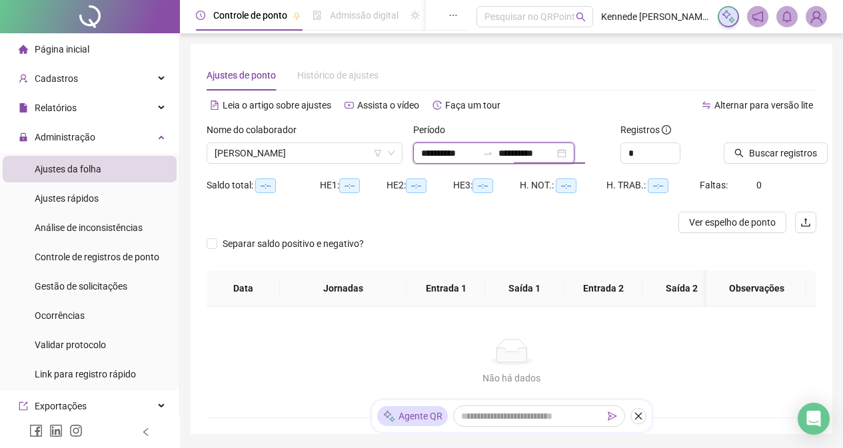
click at [554, 160] on input "**********" at bounding box center [526, 153] width 56 height 15
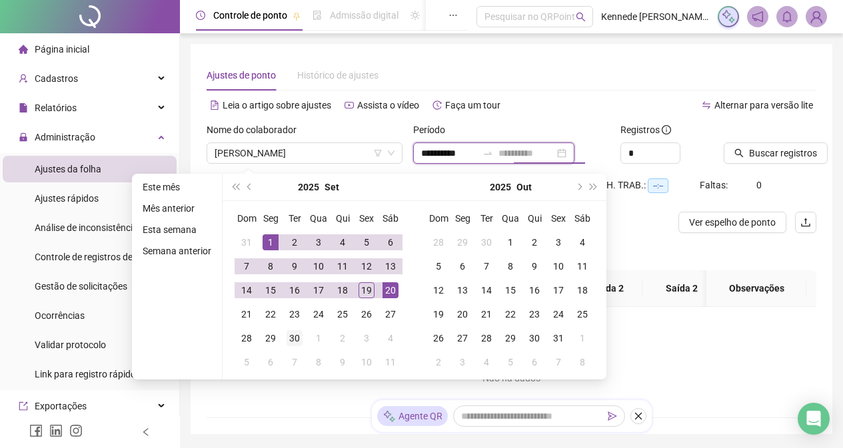
type input "**********"
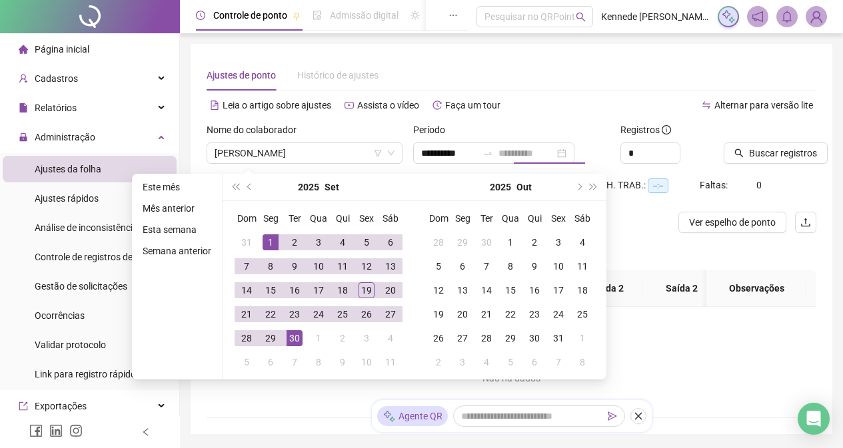
click at [293, 337] on div "30" at bounding box center [295, 338] width 16 height 16
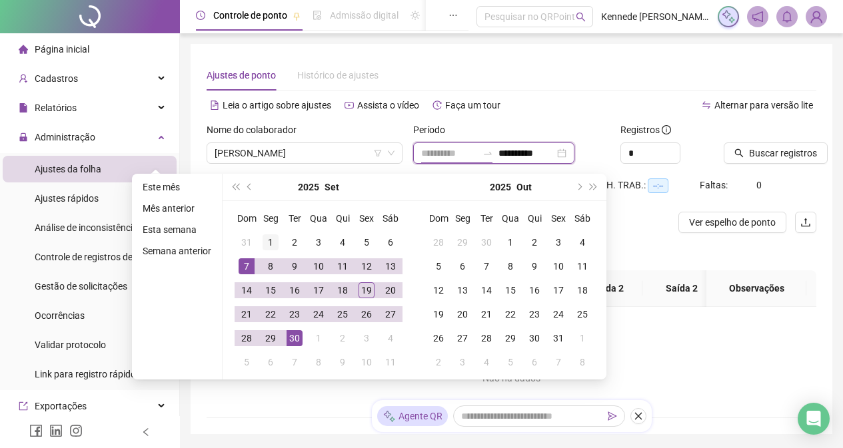
type input "**********"
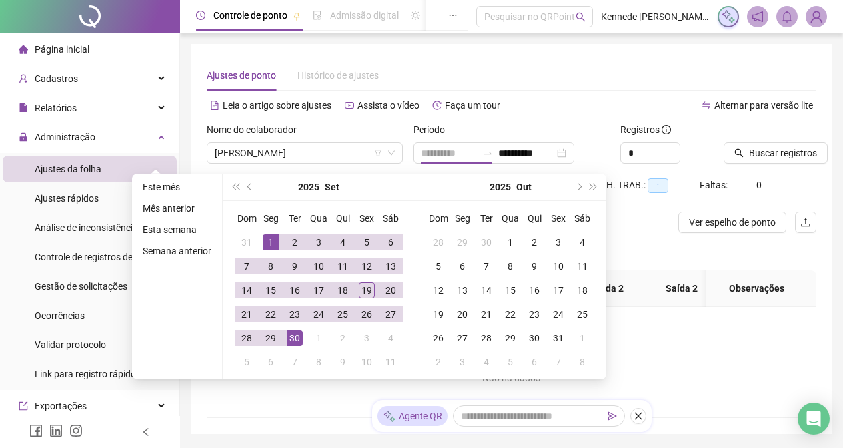
click at [271, 239] on div "1" at bounding box center [271, 243] width 16 height 16
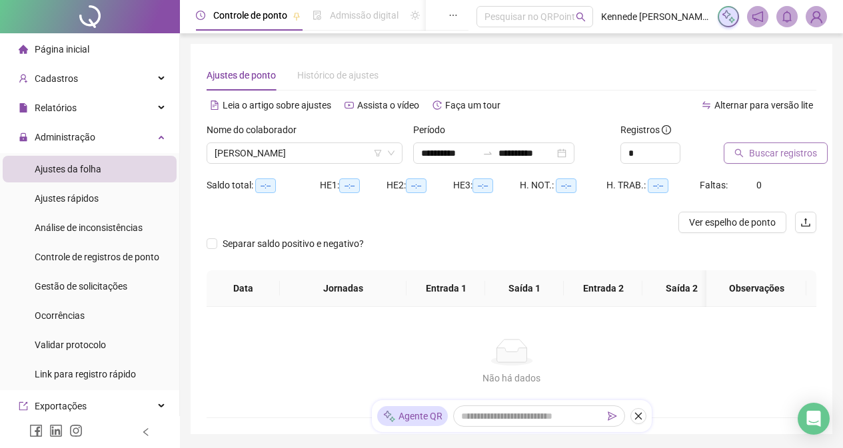
click at [787, 155] on span "Buscar registros" at bounding box center [783, 153] width 68 height 15
